Goal: Task Accomplishment & Management: Manage account settings

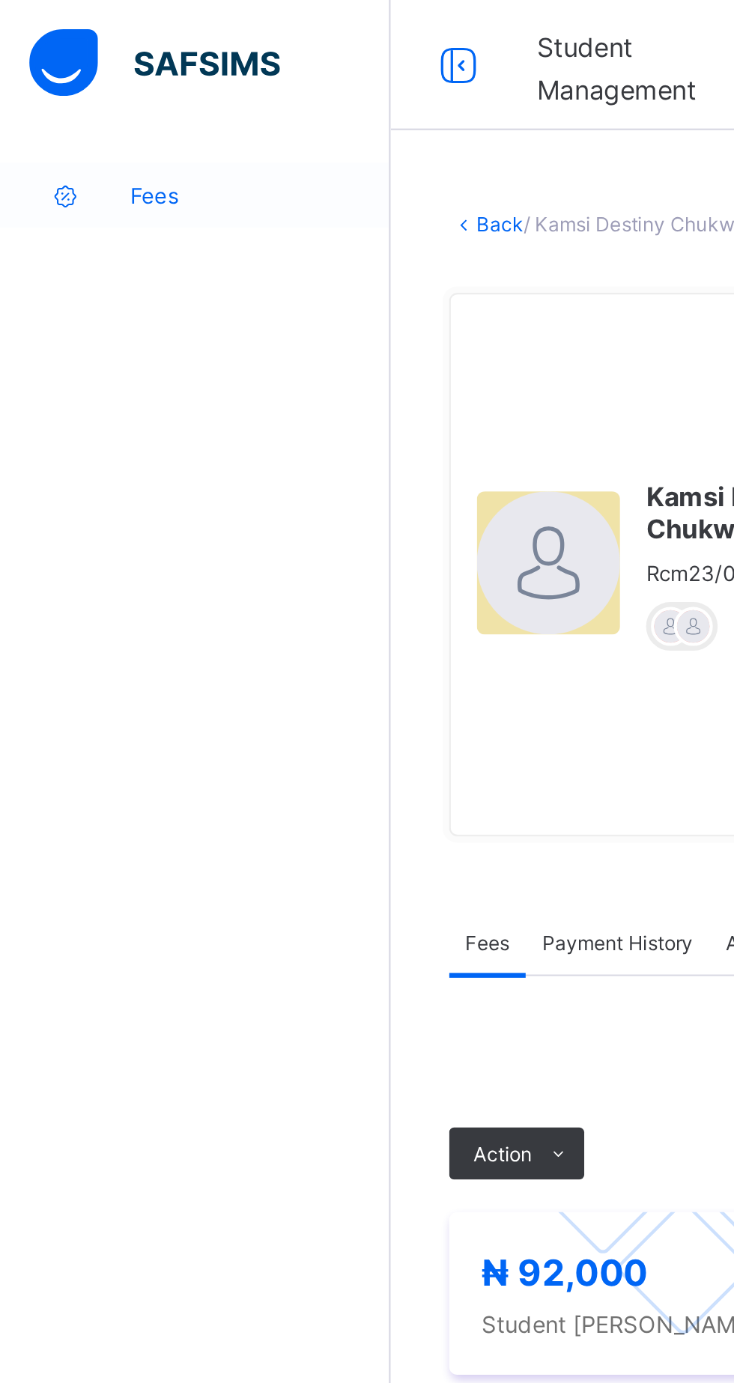
click at [120, 94] on span "Fees" at bounding box center [120, 90] width 120 height 12
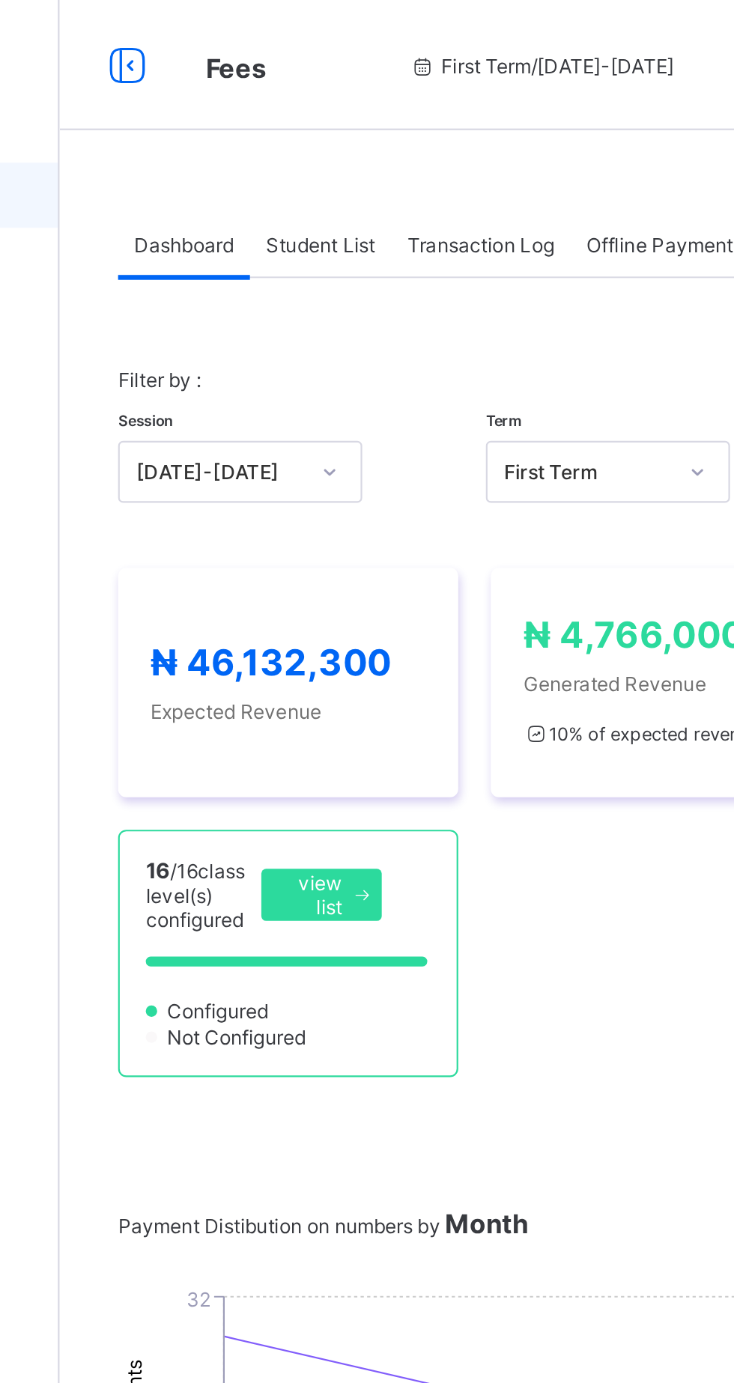
click at [309, 109] on span "Student List" at bounding box center [300, 112] width 50 height 11
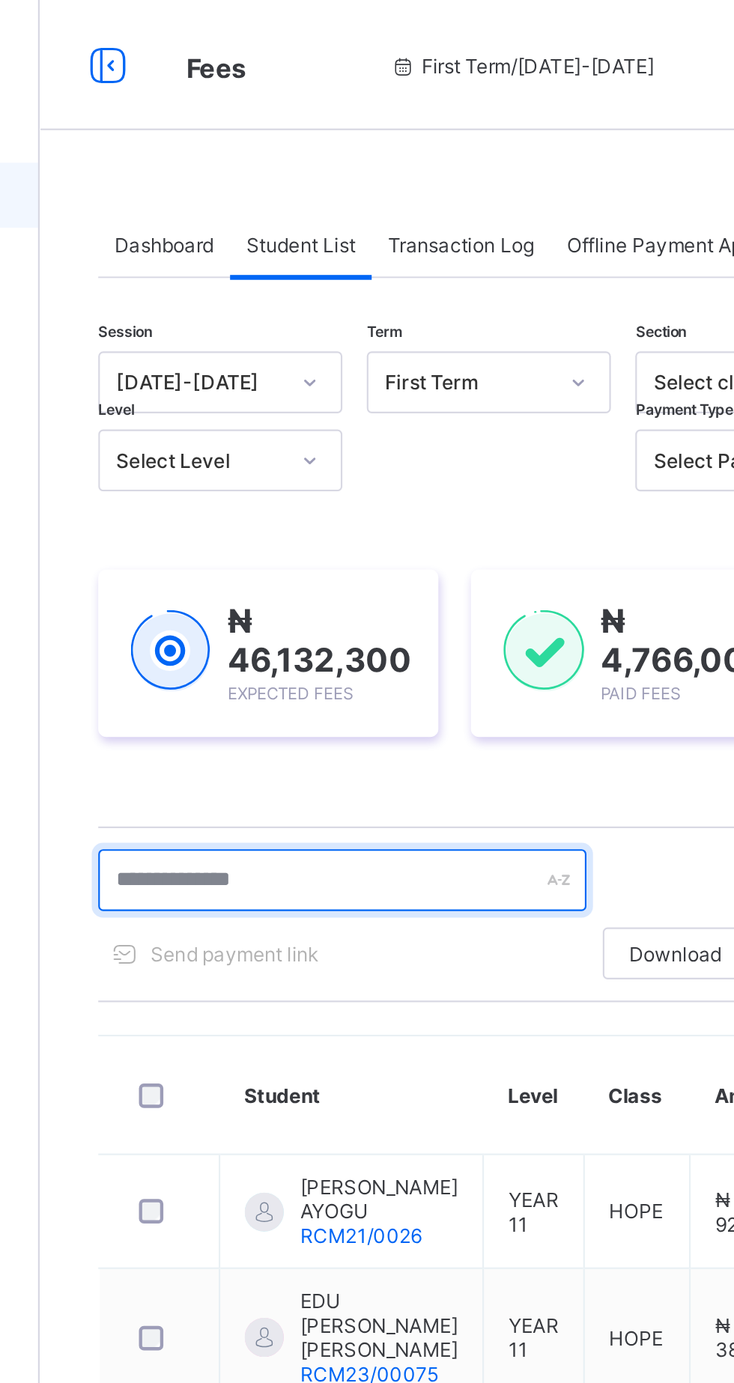
click at [336, 402] on input "text" at bounding box center [319, 405] width 225 height 28
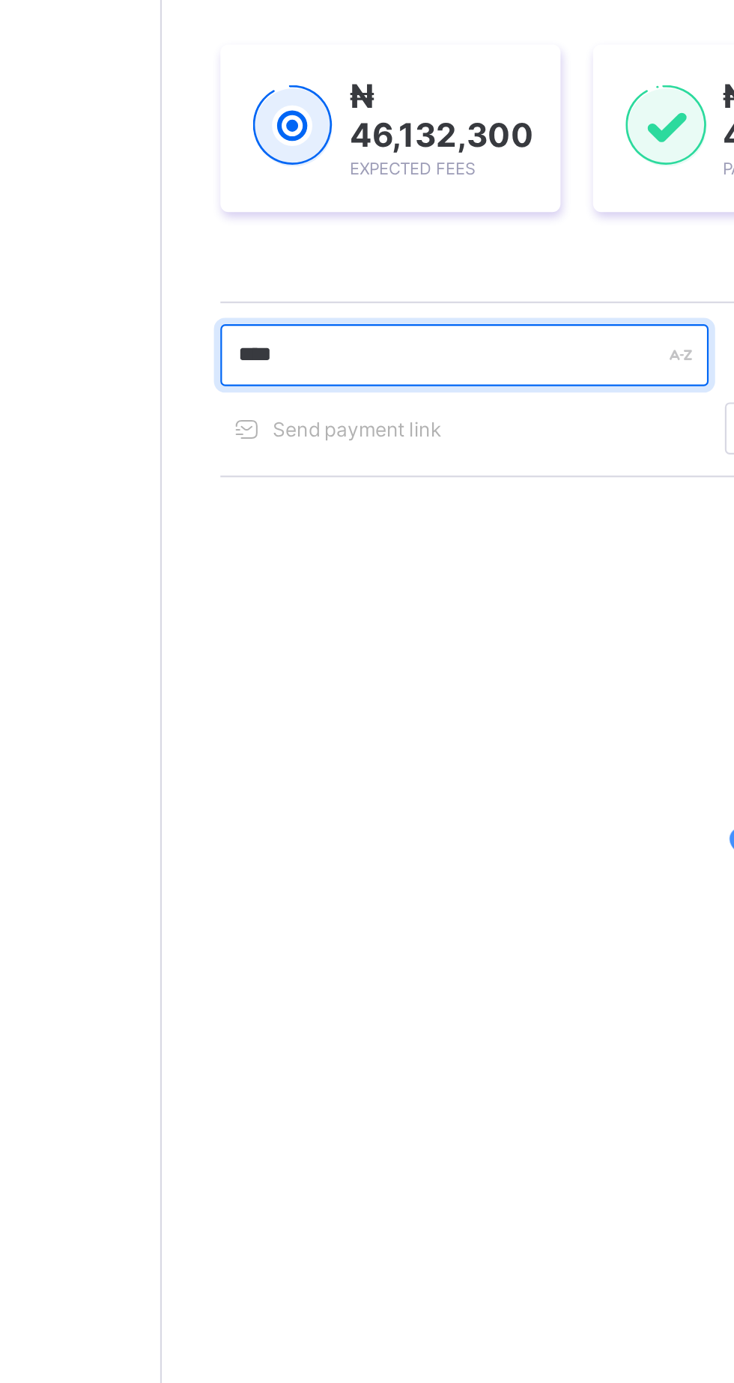
type input "*****"
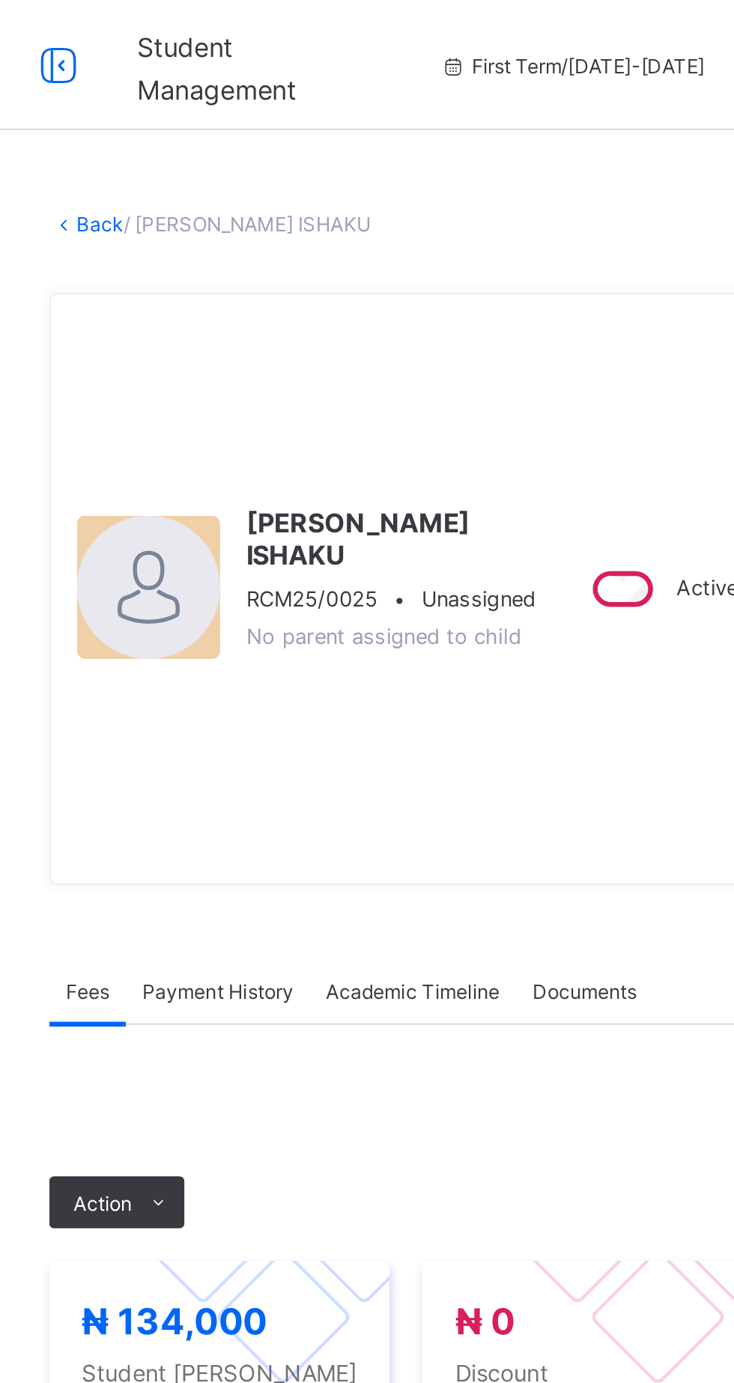
click at [238, 105] on link "Back" at bounding box center [230, 102] width 22 height 11
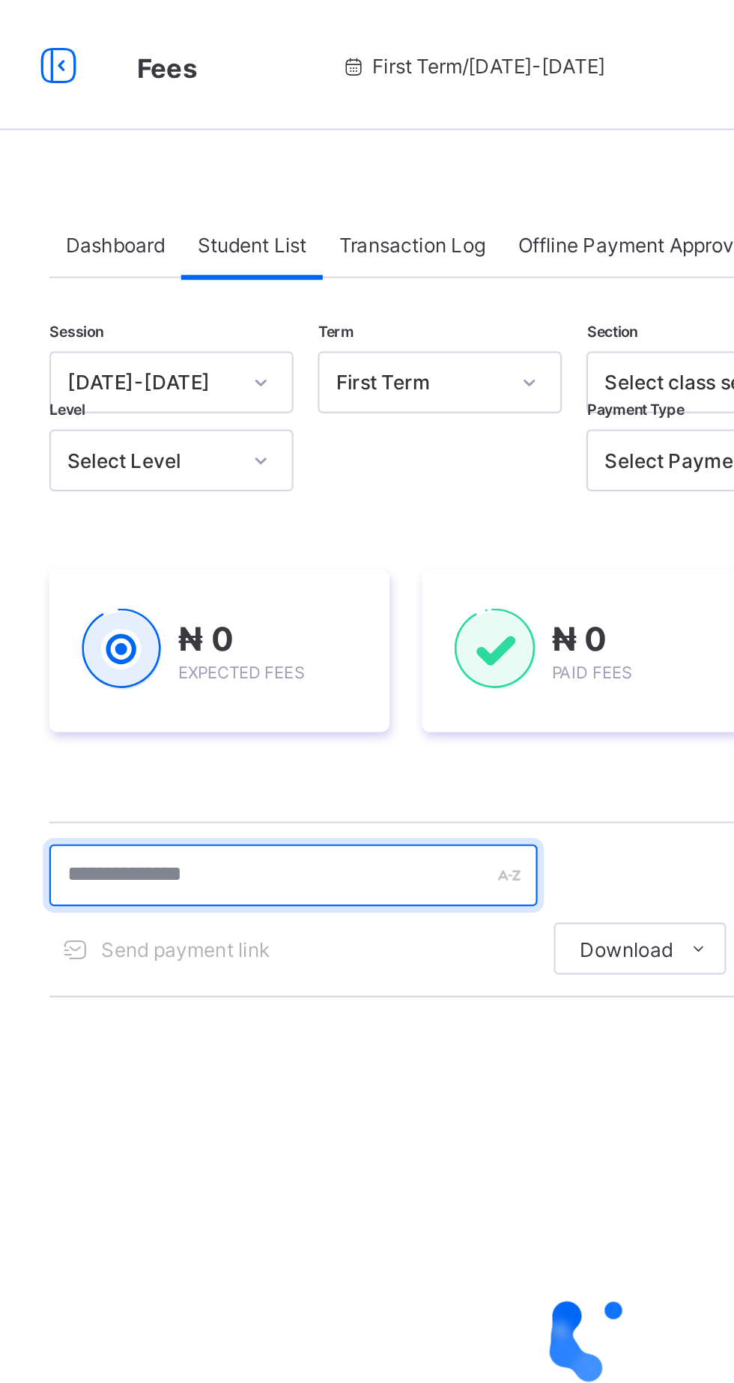
click at [342, 404] on input "text" at bounding box center [319, 403] width 225 height 28
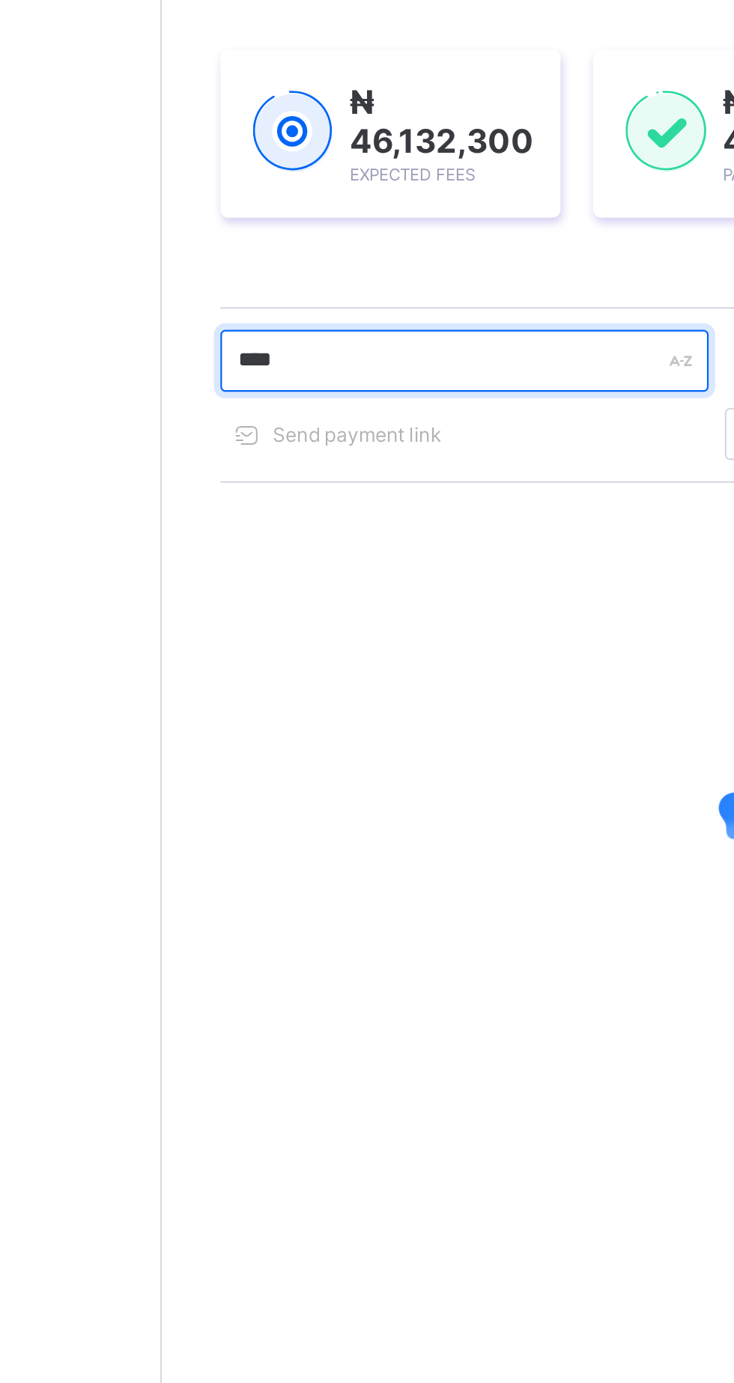
type input "*****"
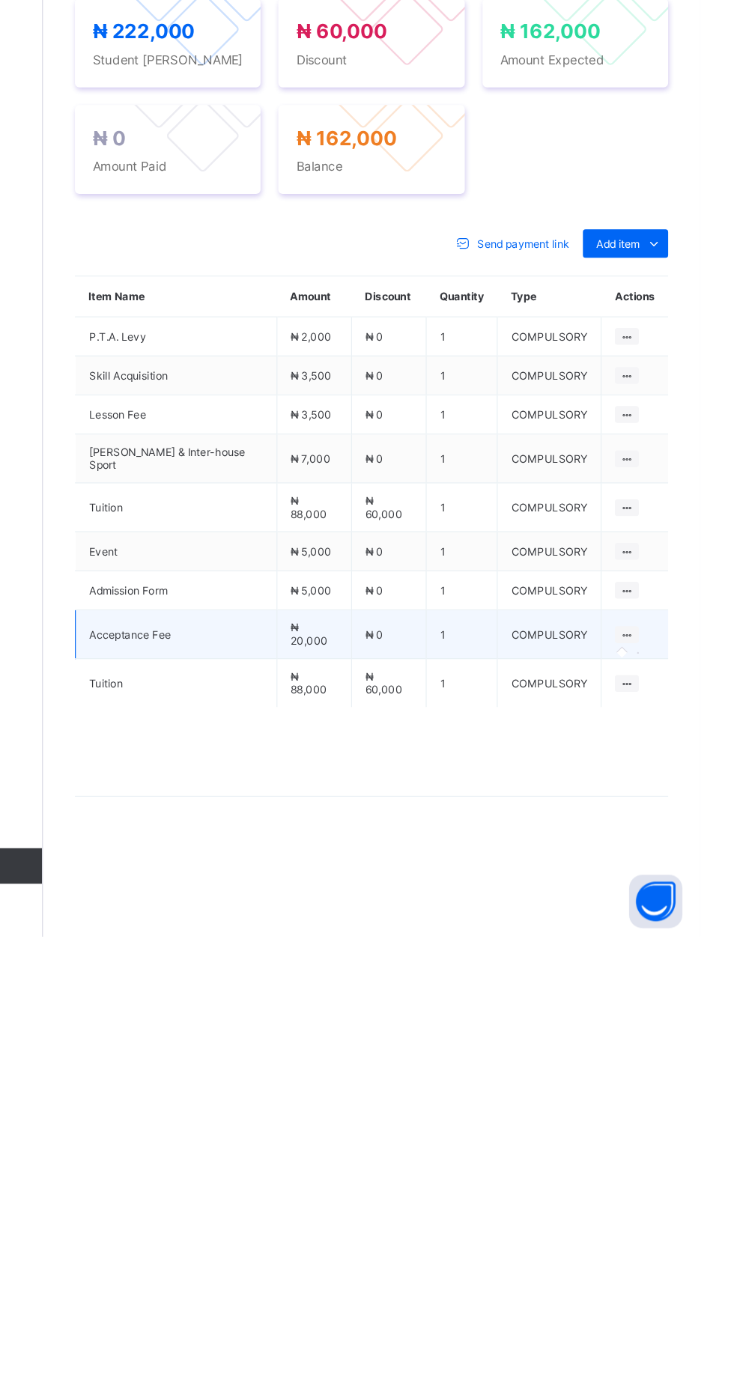
click at [666, 1134] on icon at bounding box center [672, 1128] width 13 height 11
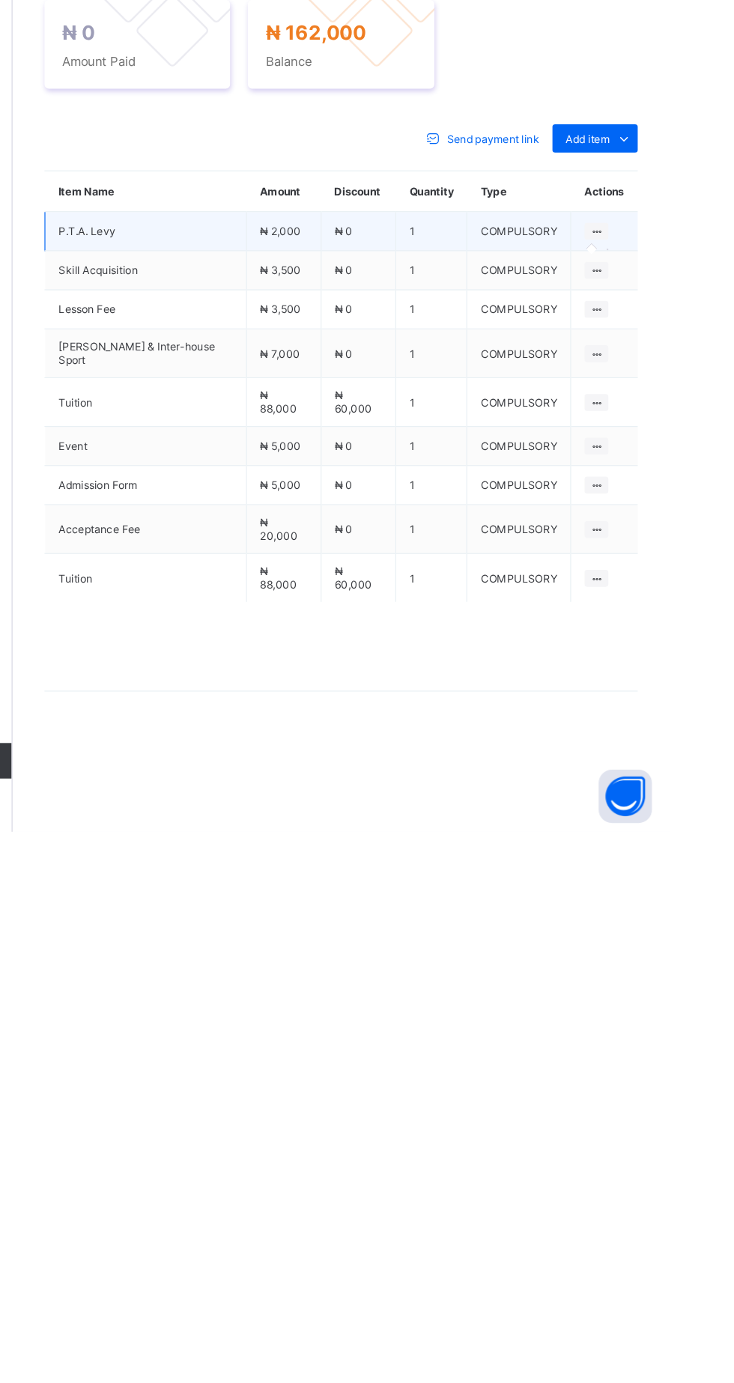
click at [666, 882] on icon at bounding box center [672, 876] width 13 height 11
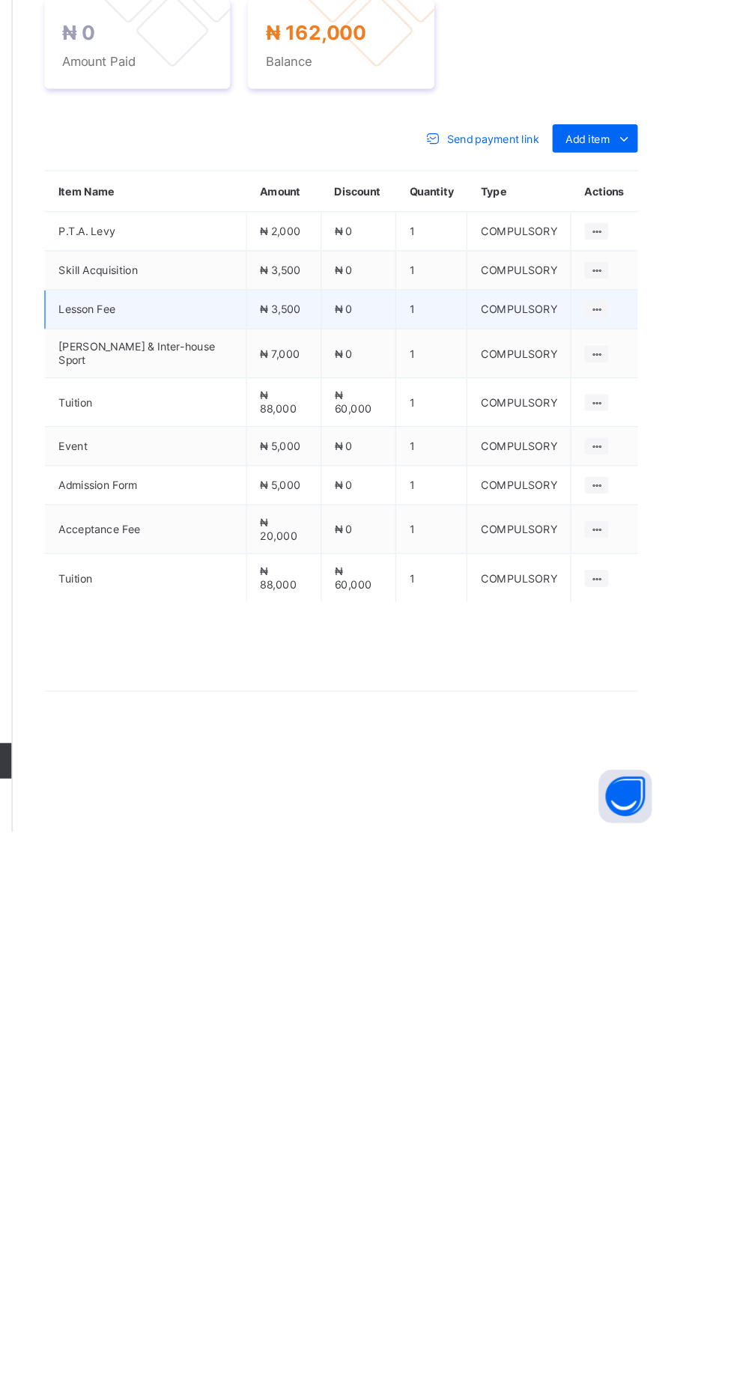
click at [621, 960] on td "COMPULSORY" at bounding box center [607, 943] width 88 height 33
click at [672, 948] on icon at bounding box center [672, 942] width 13 height 11
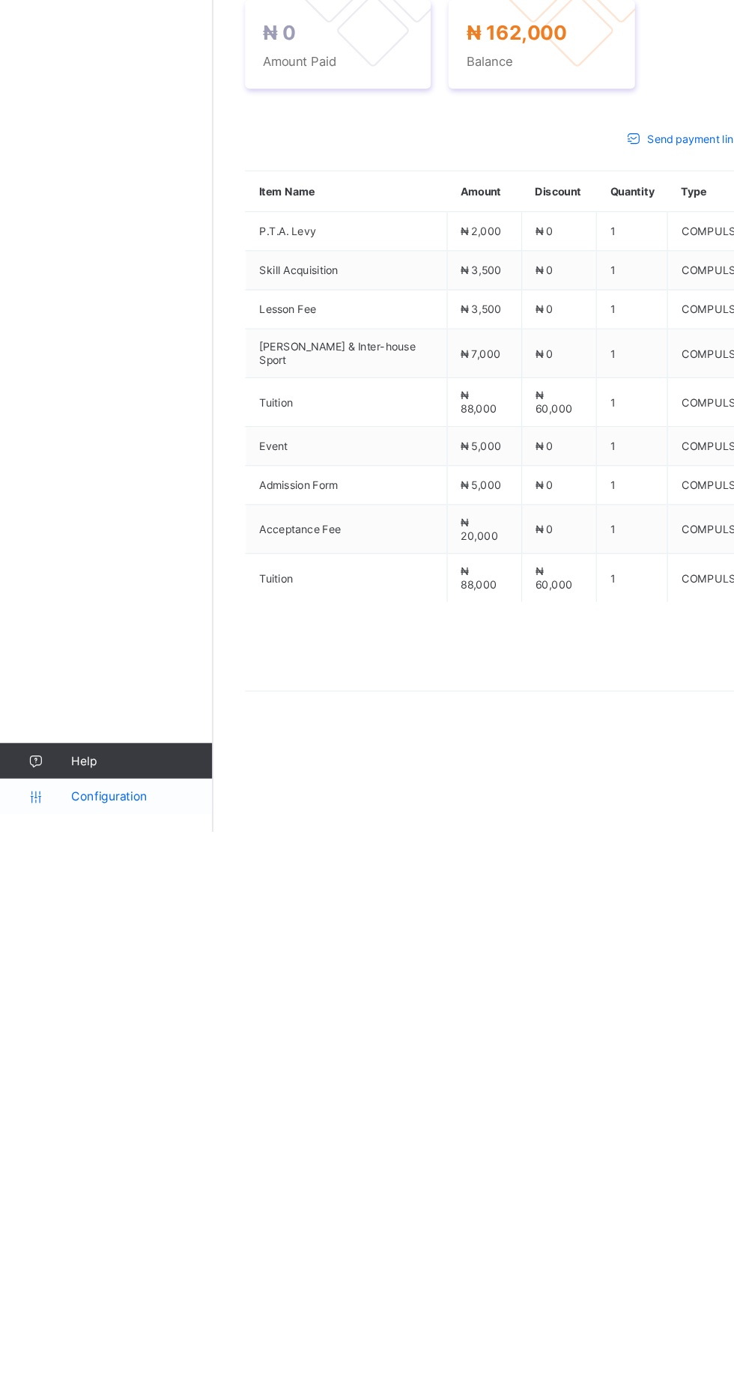
click at [123, 1359] on span "Configuration" at bounding box center [119, 1354] width 119 height 12
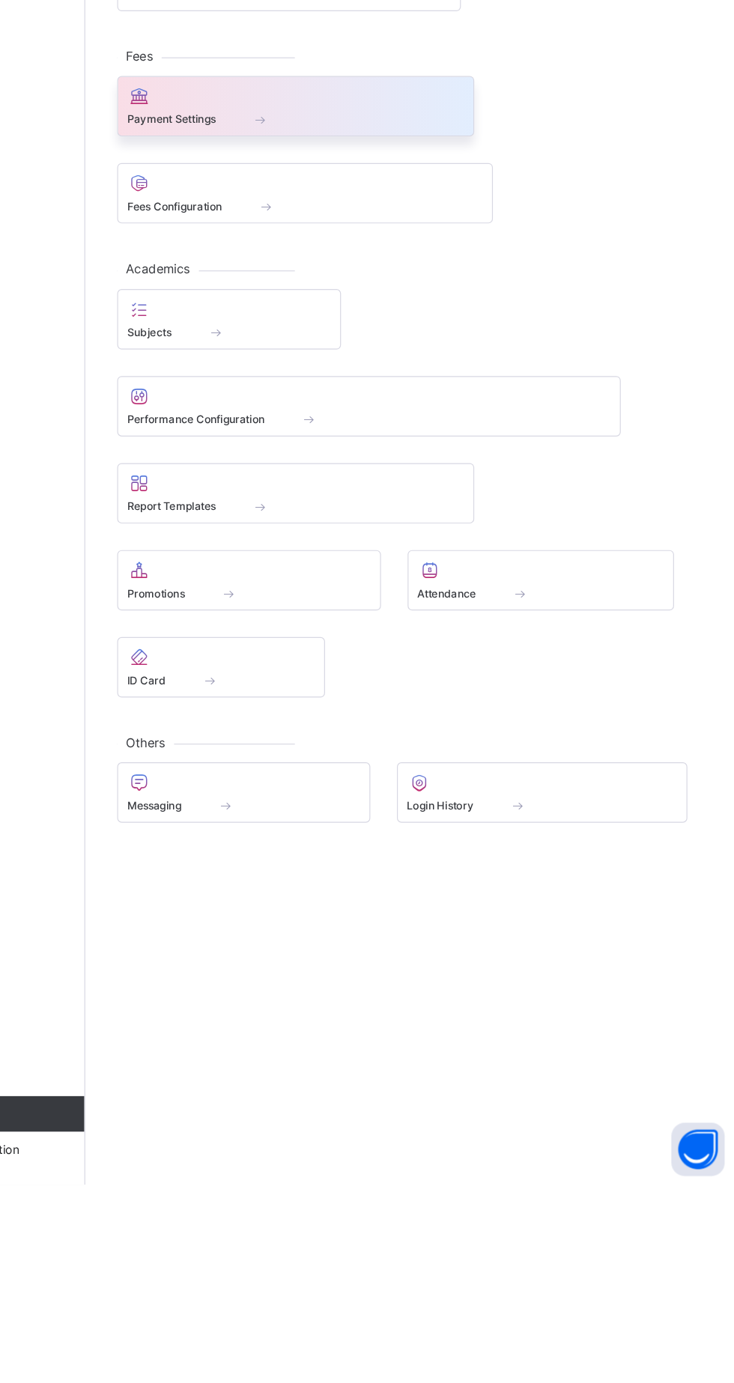
click at [494, 487] on div "Payment Settings" at bounding box center [357, 484] width 285 height 13
